Goal: Find specific page/section: Find specific page/section

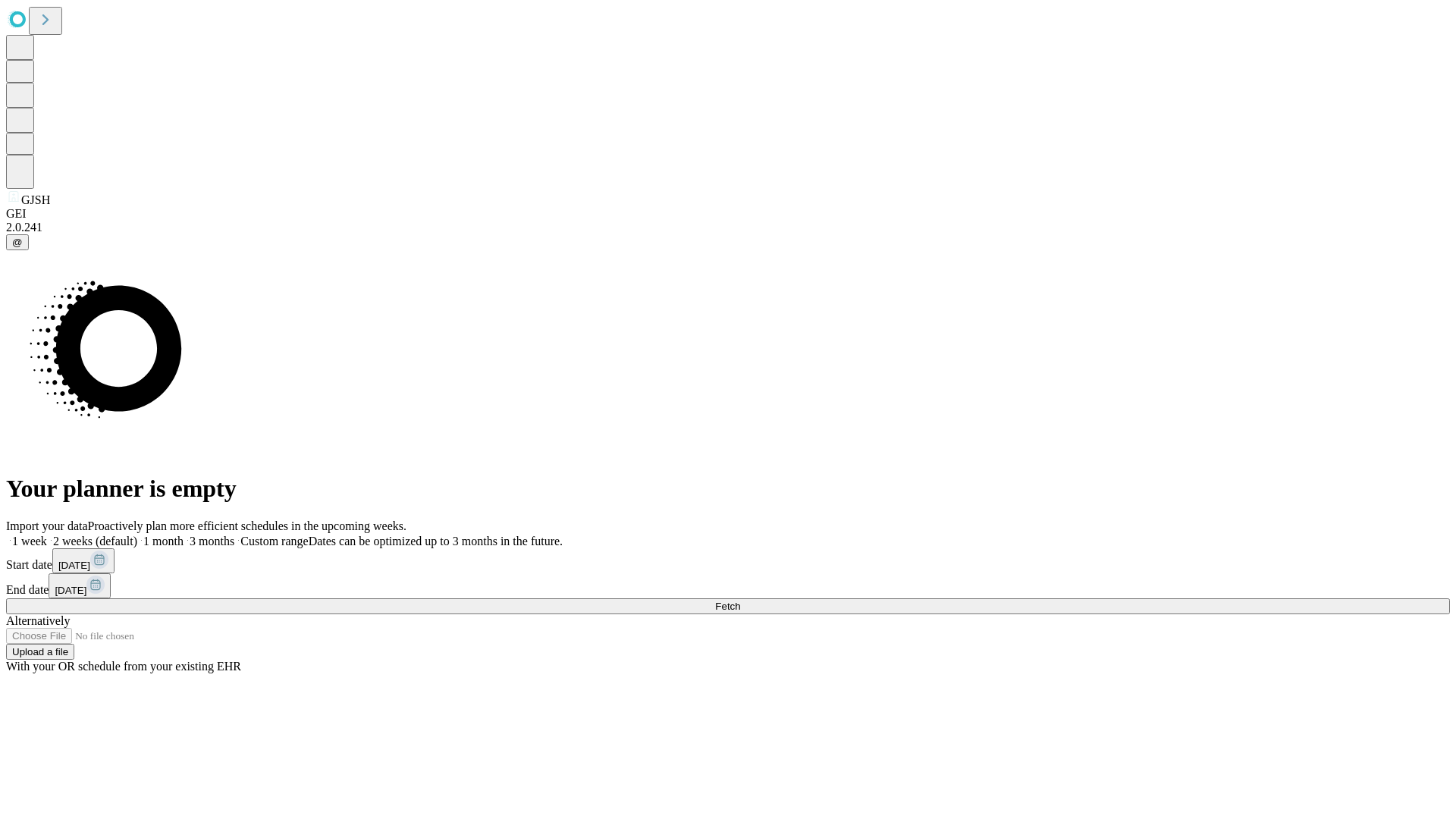
click at [740, 600] on span "Fetch" at bounding box center [728, 606] width 25 height 11
